Goal: Navigation & Orientation: Find specific page/section

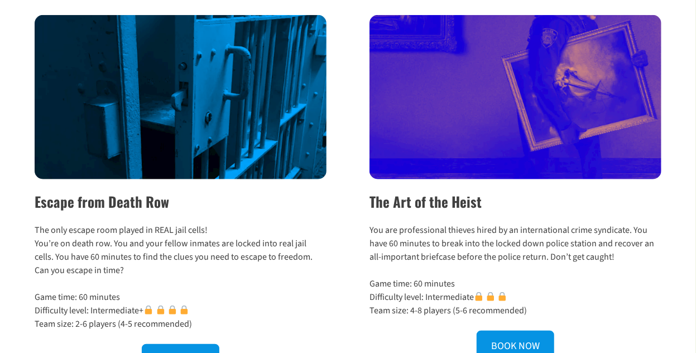
scroll to position [485, 0]
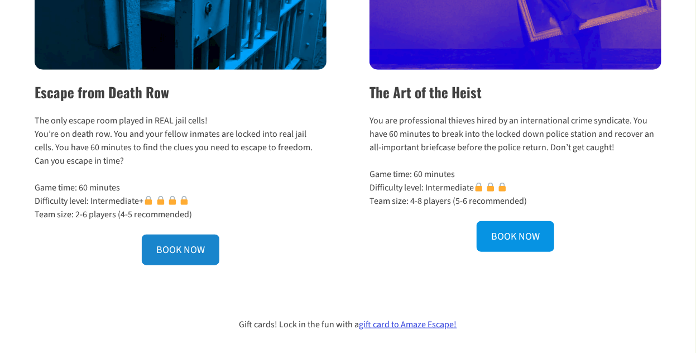
click at [170, 250] on link "BOOK NOW" at bounding box center [181, 249] width 78 height 31
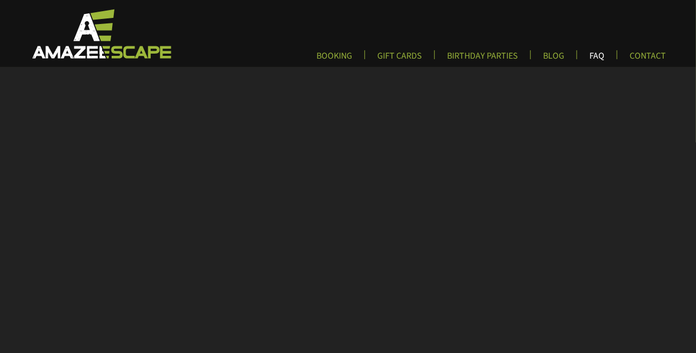
click at [592, 60] on link "FAQ" at bounding box center [597, 59] width 33 height 18
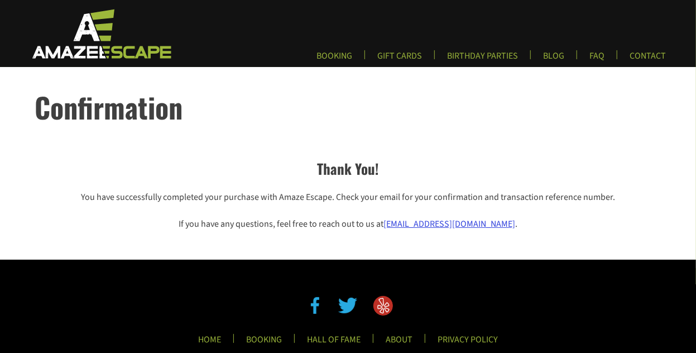
scroll to position [63, 0]
